Goal: Transaction & Acquisition: Book appointment/travel/reservation

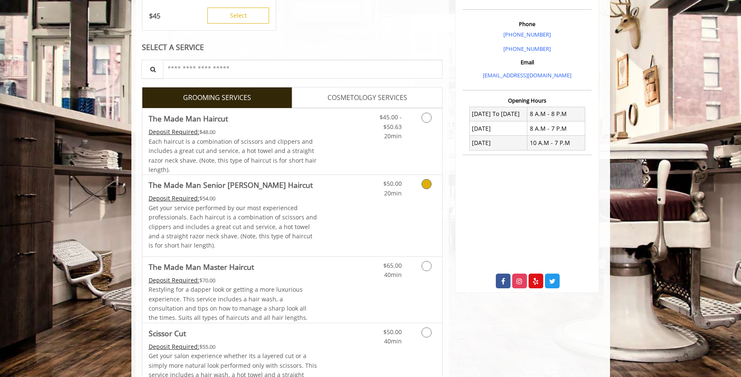
scroll to position [277, 0]
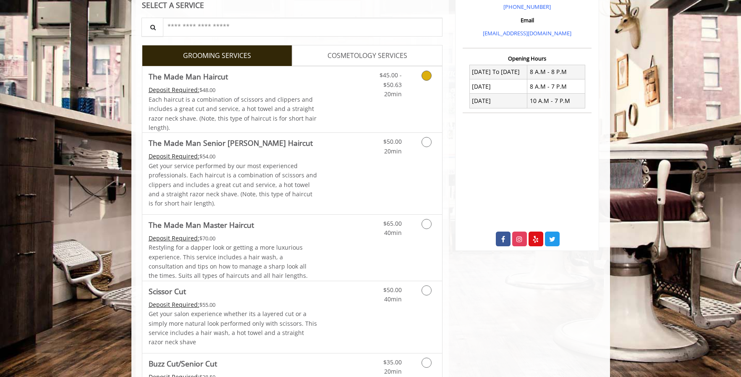
click at [422, 73] on link "Grooming services" at bounding box center [424, 82] width 21 height 32
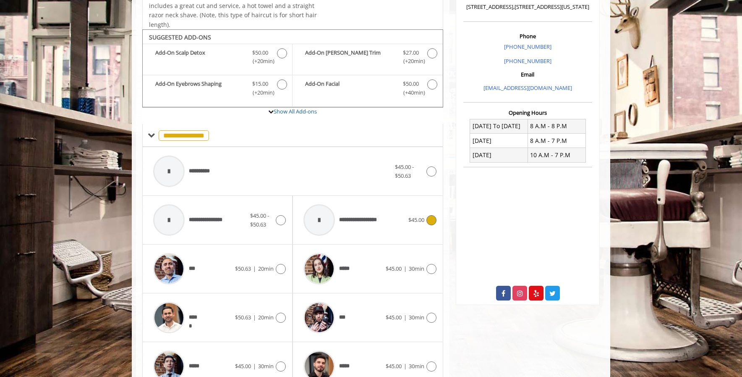
scroll to position [294, 0]
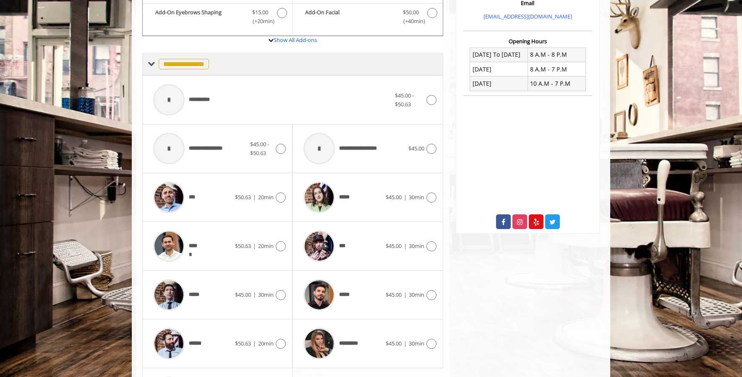
click at [199, 63] on span "**********" at bounding box center [184, 64] width 50 height 10
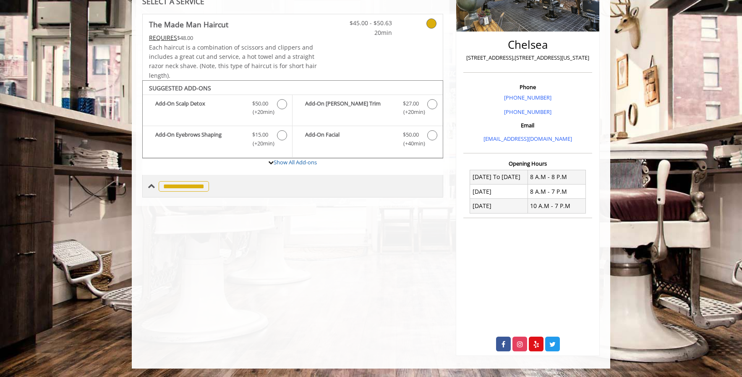
click at [195, 188] on span "**********" at bounding box center [184, 186] width 50 height 10
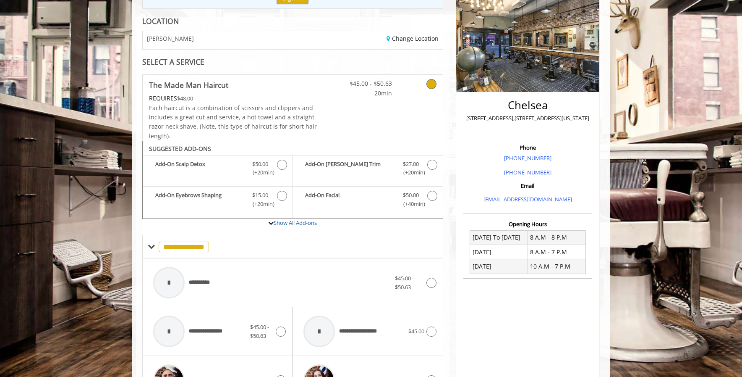
scroll to position [0, 0]
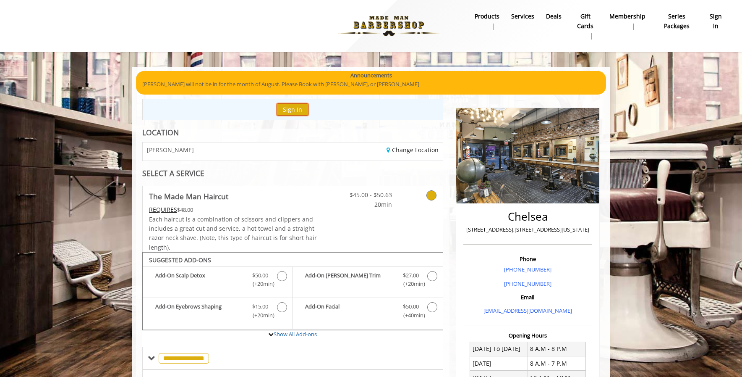
click at [298, 105] on button "Sign In" at bounding box center [293, 109] width 32 height 12
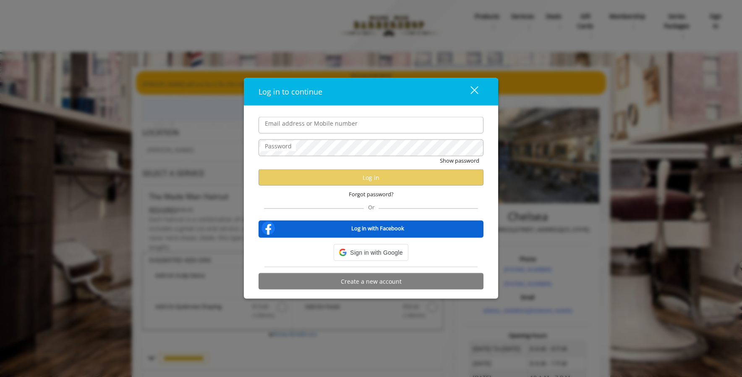
type input "**********"
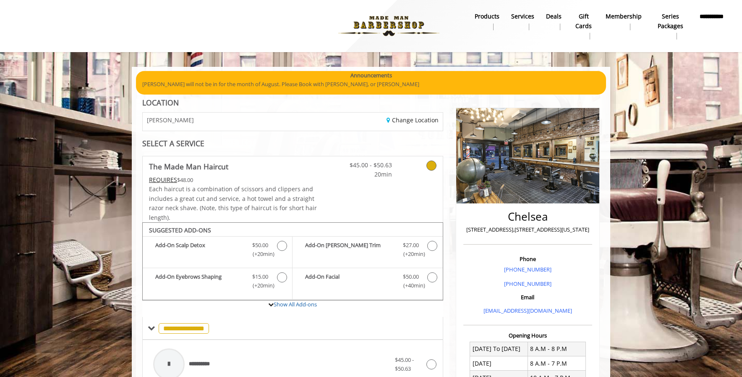
click at [198, 122] on div "[PERSON_NAME]" at bounding box center [214, 122] width 156 height 18
click at [393, 119] on link "Change Location" at bounding box center [413, 120] width 52 height 8
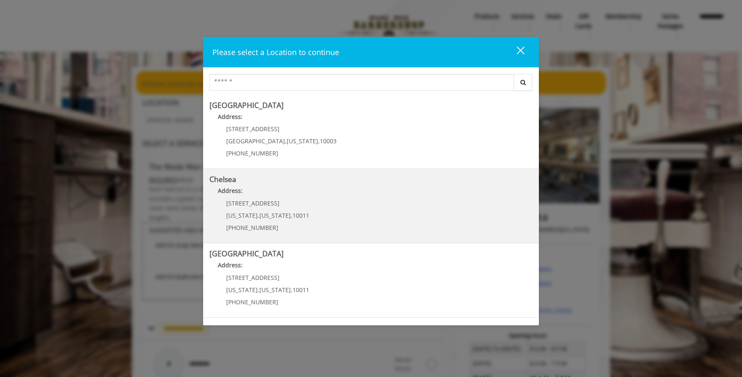
click at [249, 210] on div "169/170 W 23rd St New York , New York , 10011 (917) 639-3902" at bounding box center [262, 218] width 104 height 37
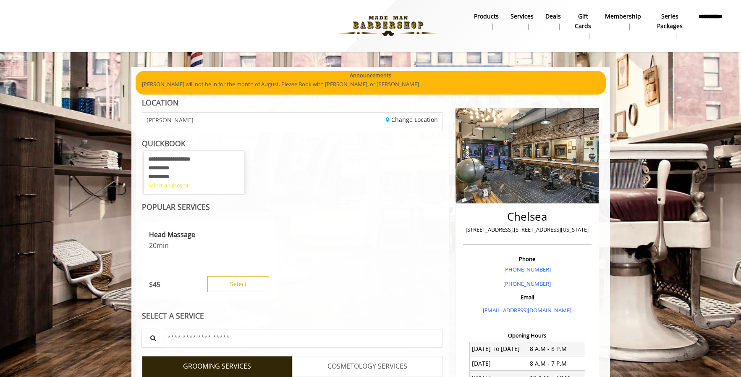
click at [174, 186] on div "Select a timeslot" at bounding box center [194, 185] width 92 height 9
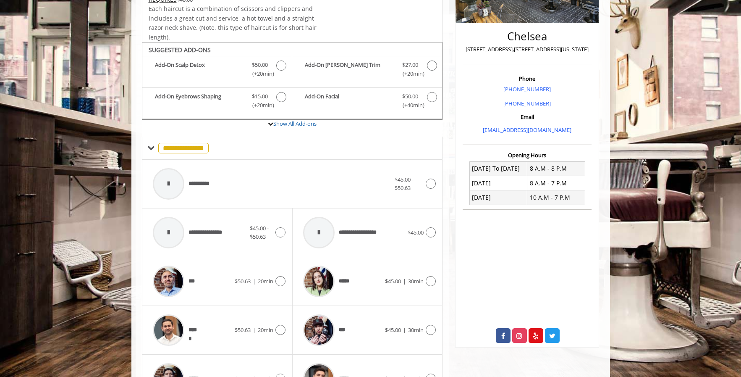
scroll to position [306, 0]
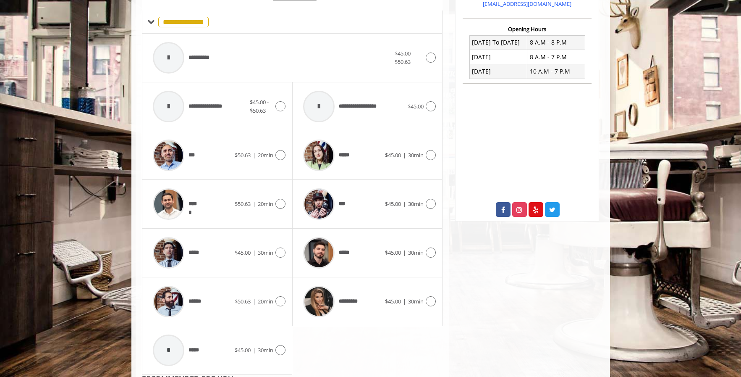
click at [291, 9] on label "Show All Add-ons" at bounding box center [292, 2] width 301 height 17
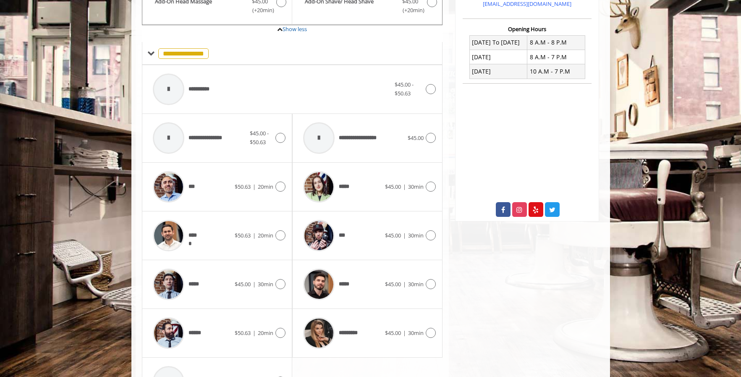
scroll to position [52, 0]
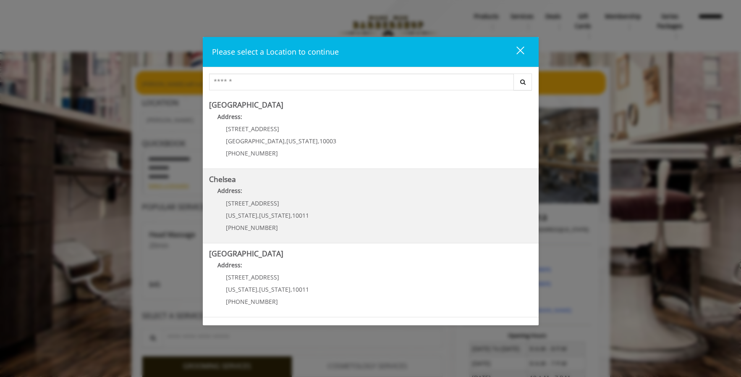
click at [246, 193] on p "Address:" at bounding box center [370, 192] width 323 height 13
